Goal: Information Seeking & Learning: Learn about a topic

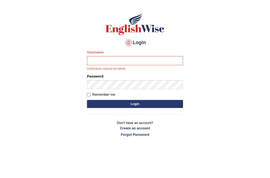
scroll to position [42, 0]
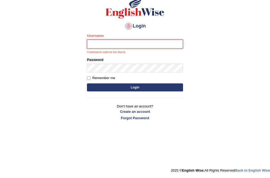
click at [118, 46] on input "Username" at bounding box center [135, 43] width 96 height 9
type input "Chinmaydp"
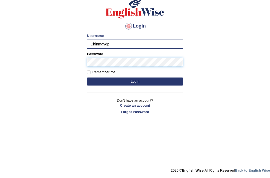
click at [87, 77] on button "Login" at bounding box center [135, 81] width 96 height 8
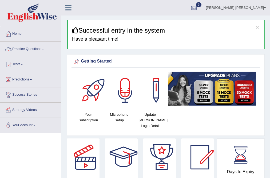
click at [24, 50] on link "Practice Questions" at bounding box center [30, 48] width 61 height 13
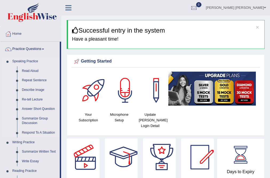
click at [28, 80] on link "Repeat Sentence" at bounding box center [39, 81] width 40 height 10
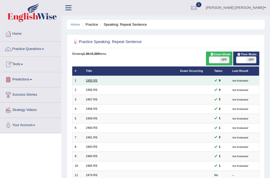
click at [96, 81] on link "2455 RS" at bounding box center [91, 80] width 11 height 3
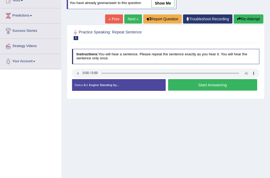
scroll to position [64, 0]
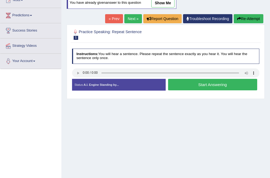
click at [197, 89] on button "Start Answering" at bounding box center [212, 84] width 89 height 11
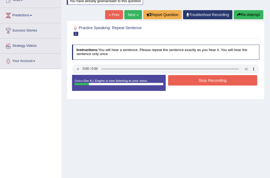
click at [200, 82] on button "Stop Recording" at bounding box center [212, 80] width 89 height 10
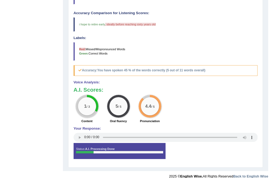
scroll to position [162, 0]
